Goal: Information Seeking & Learning: Find specific fact

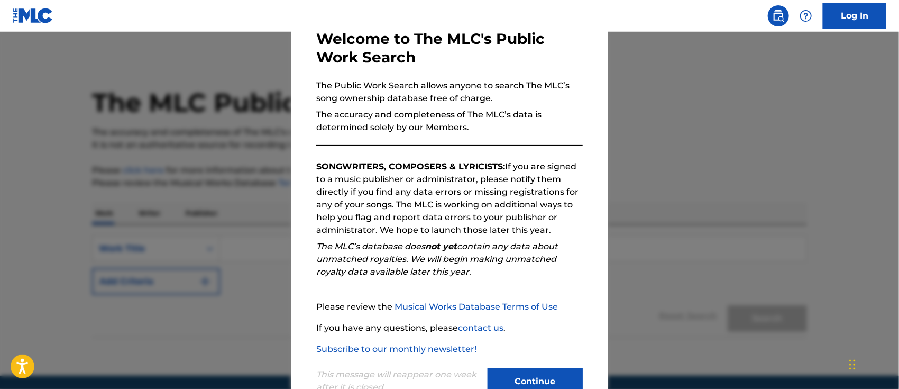
scroll to position [95, 0]
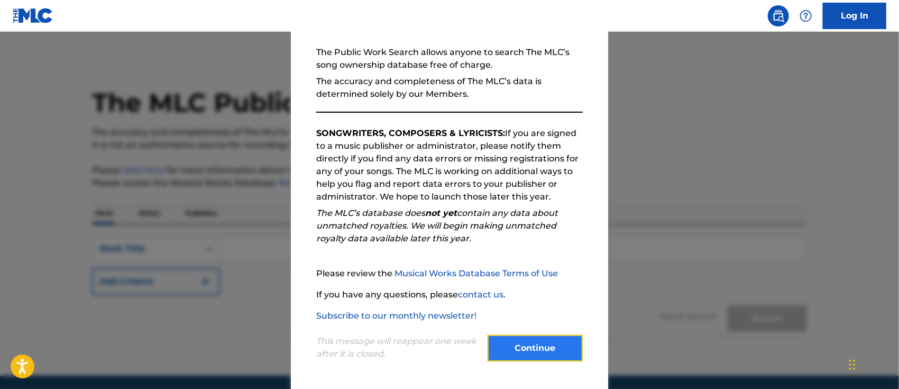
click at [524, 358] on button "Continue" at bounding box center [534, 348] width 95 height 26
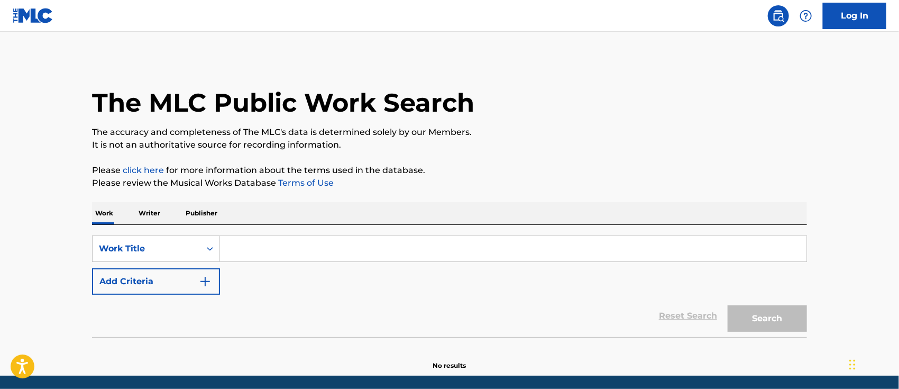
click at [262, 252] on input "Search Form" at bounding box center [513, 248] width 586 height 25
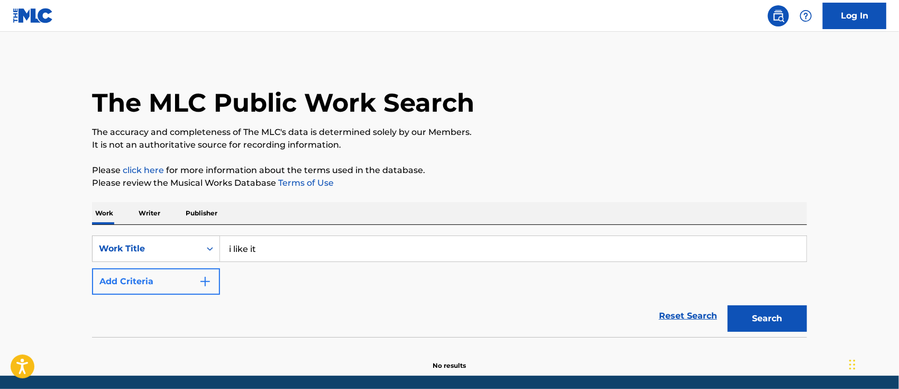
type input "i like it"
click at [215, 274] on button "Add Criteria" at bounding box center [156, 281] width 128 height 26
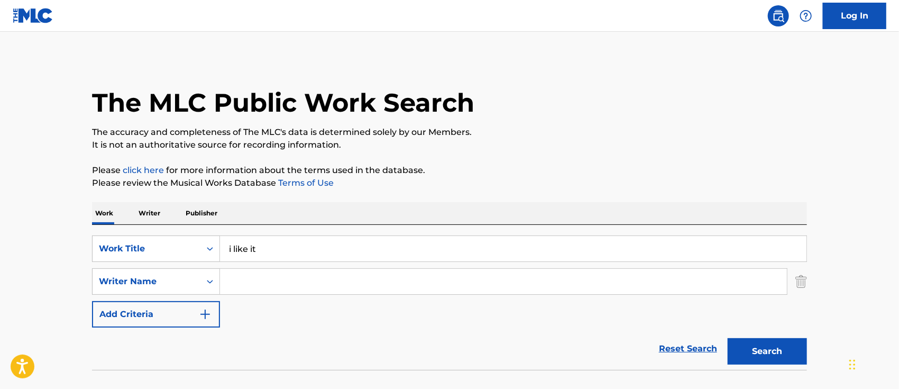
click at [233, 280] on input "Search Form" at bounding box center [503, 281] width 567 height 25
type input "[PERSON_NAME]"
click at [567, 66] on div "The MLC Public Work Search" at bounding box center [449, 96] width 715 height 77
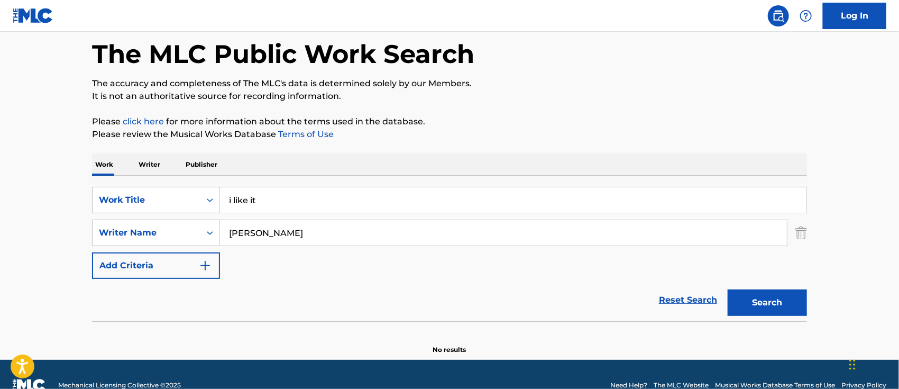
scroll to position [70, 0]
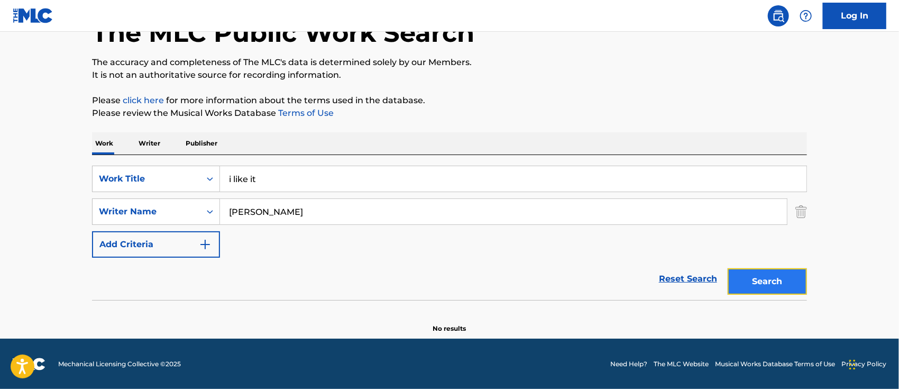
click at [781, 281] on button "Search" at bounding box center [766, 281] width 79 height 26
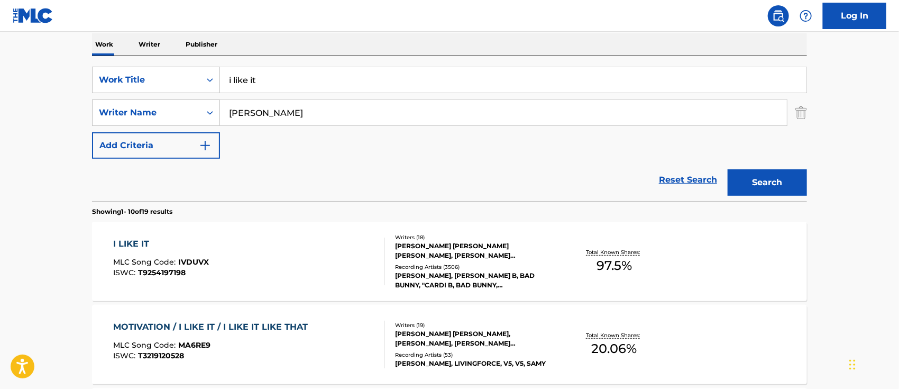
scroll to position [211, 0]
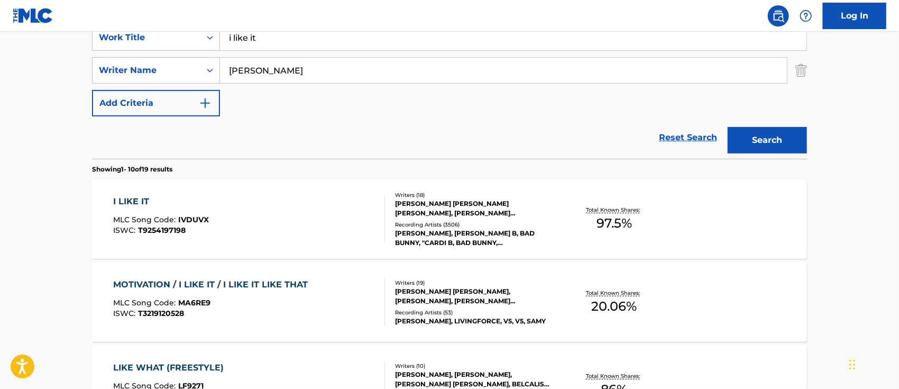
click at [412, 207] on div "[PERSON_NAME] [PERSON_NAME] [PERSON_NAME], [PERSON_NAME] [PERSON_NAME], [PERSON…" at bounding box center [475, 208] width 160 height 19
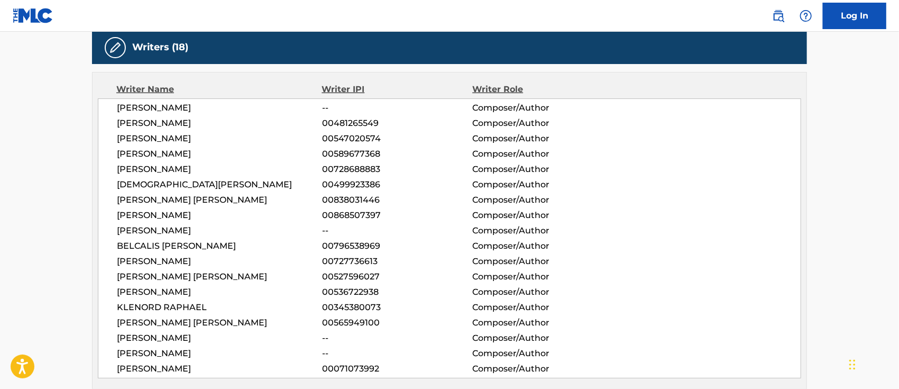
scroll to position [423, 0]
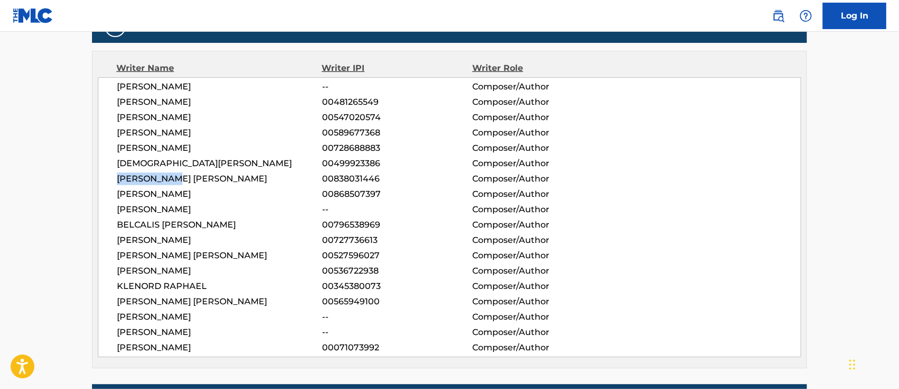
drag, startPoint x: 116, startPoint y: 179, endPoint x: 176, endPoint y: 179, distance: 60.3
click at [176, 179] on div "[PERSON_NAME] -- Composer/Author [PERSON_NAME] 00481265549 Composer/Author [PER…" at bounding box center [449, 217] width 703 height 280
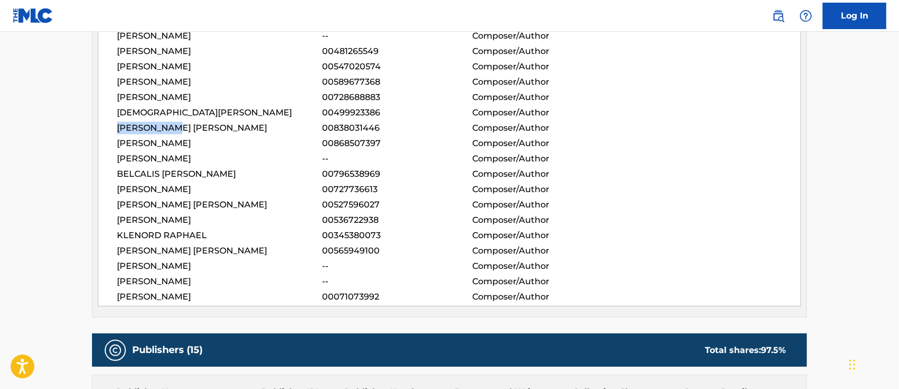
scroll to position [493, 0]
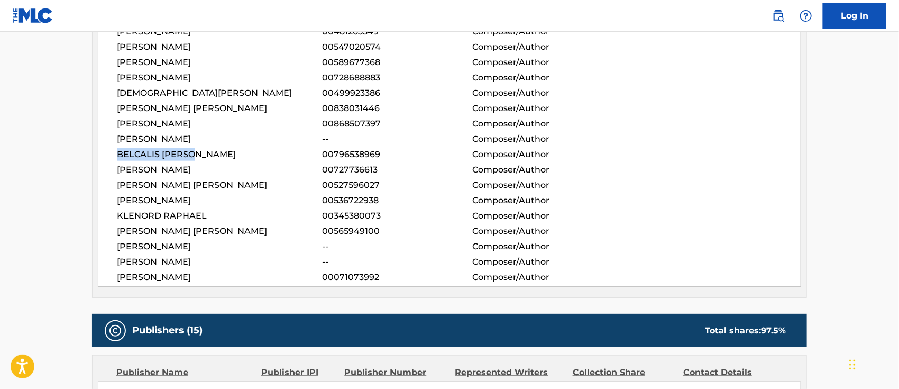
drag, startPoint x: 119, startPoint y: 156, endPoint x: 198, endPoint y: 159, distance: 78.8
click at [198, 159] on span "BELCALIS [PERSON_NAME]" at bounding box center [219, 154] width 205 height 13
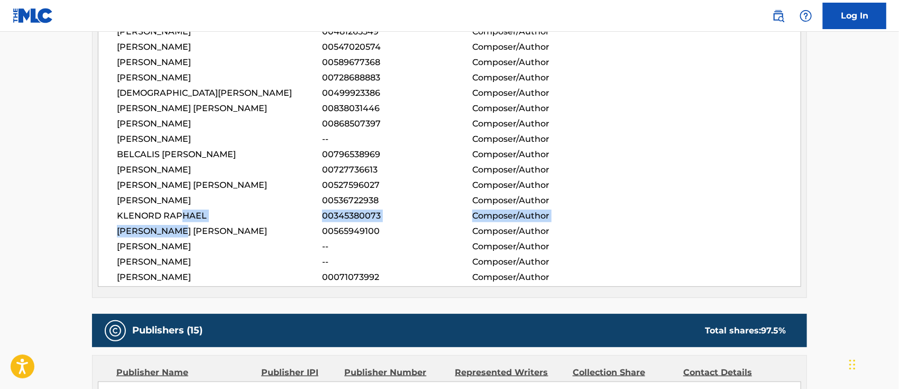
drag, startPoint x: 181, startPoint y: 222, endPoint x: 174, endPoint y: 224, distance: 7.1
click at [179, 225] on div "[PERSON_NAME] -- Composer/Author [PERSON_NAME] 00481265549 Composer/Author [PER…" at bounding box center [449, 147] width 703 height 280
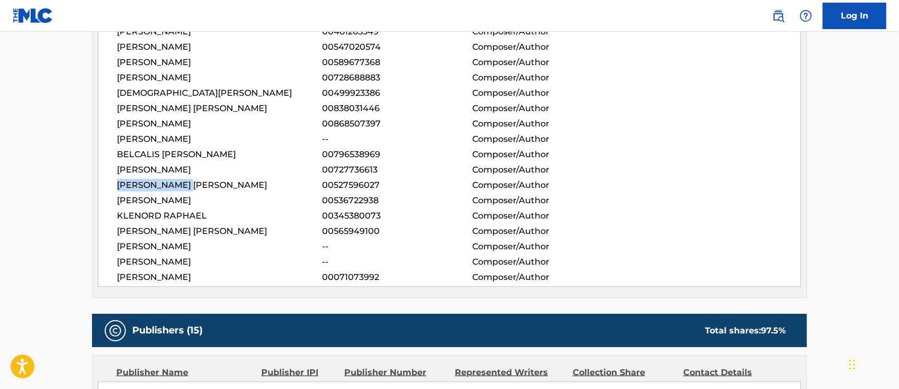
drag, startPoint x: 119, startPoint y: 183, endPoint x: 192, endPoint y: 187, distance: 73.6
click at [192, 187] on span "[PERSON_NAME] [PERSON_NAME]" at bounding box center [219, 185] width 205 height 13
drag, startPoint x: 127, startPoint y: 229, endPoint x: 226, endPoint y: 228, distance: 98.3
click at [226, 228] on span "[PERSON_NAME] [PERSON_NAME]" at bounding box center [219, 231] width 205 height 13
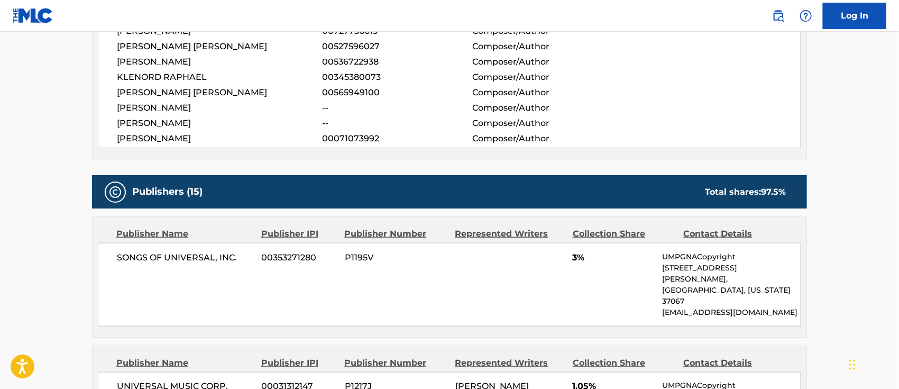
scroll to position [634, 0]
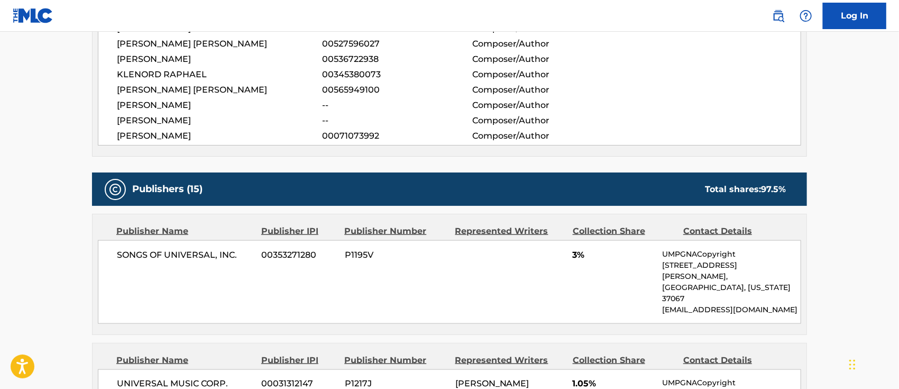
drag, startPoint x: 367, startPoint y: 119, endPoint x: 51, endPoint y: 110, distance: 316.3
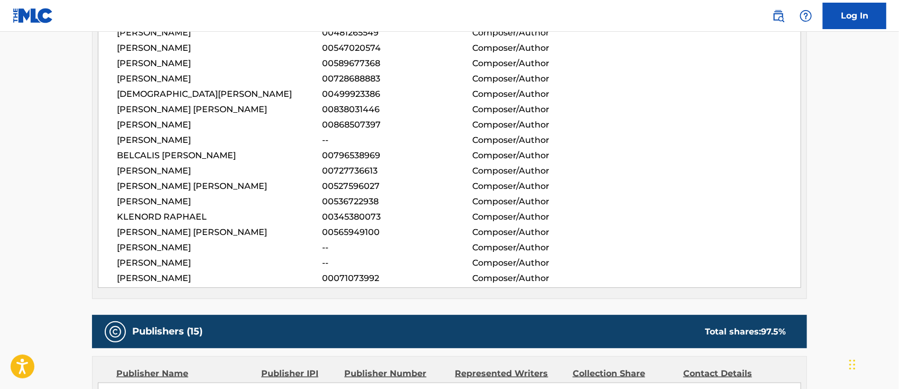
scroll to position [493, 0]
